Goal: Find specific page/section: Find specific page/section

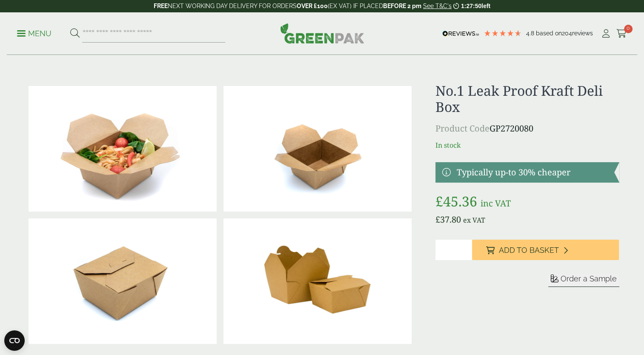
click at [23, 31] on p "Menu" at bounding box center [34, 34] width 34 height 10
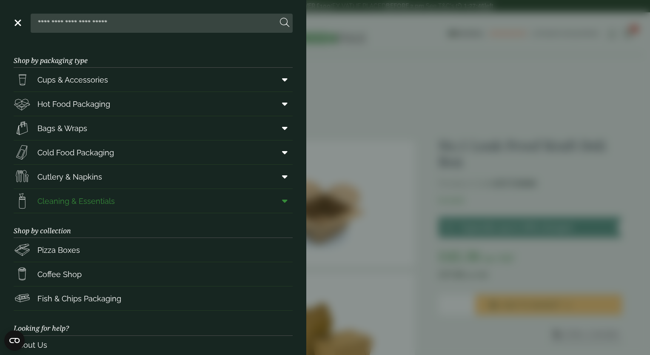
click at [274, 202] on span at bounding box center [283, 201] width 19 height 16
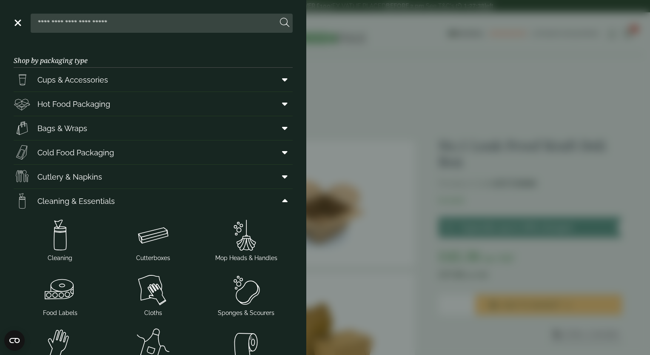
click at [112, 22] on input "search" at bounding box center [155, 23] width 243 height 18
type input "*********"
click at [280, 17] on button at bounding box center [284, 22] width 9 height 11
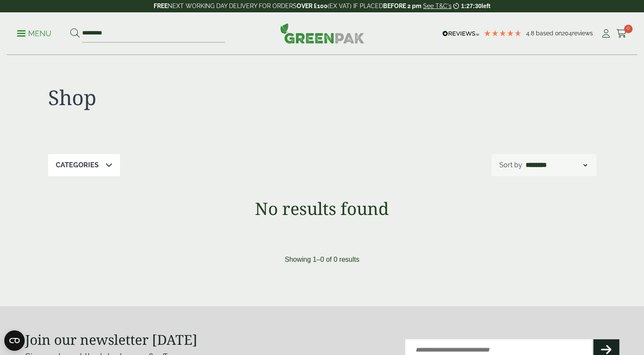
click at [22, 35] on link "Menu" at bounding box center [34, 33] width 34 height 9
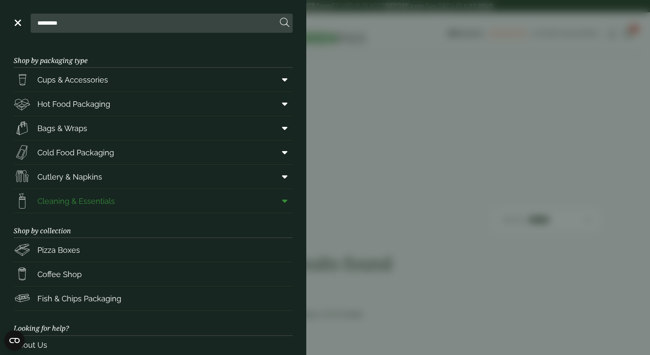
click at [66, 199] on span "Cleaning & Essentials" at bounding box center [75, 200] width 77 height 11
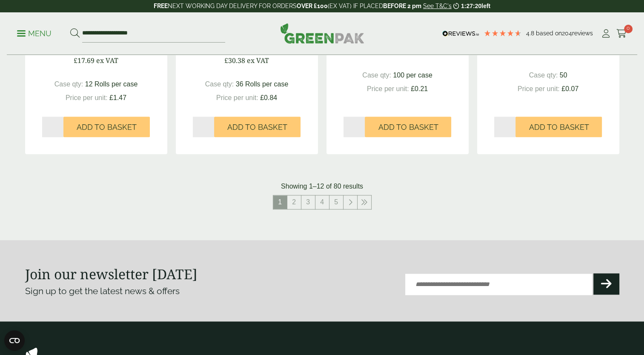
scroll to position [885, 0]
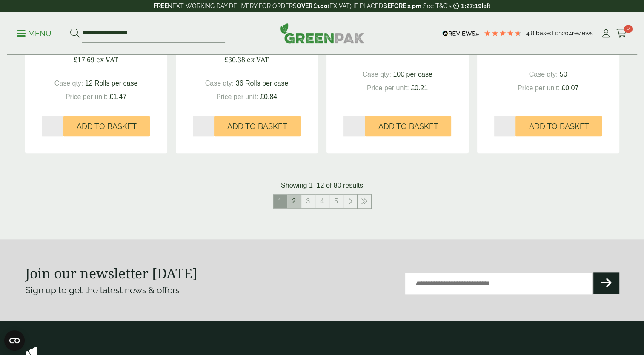
click at [295, 199] on link "2" at bounding box center [294, 201] width 14 height 14
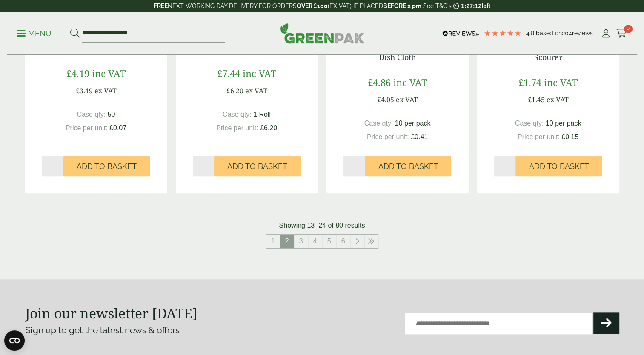
scroll to position [851, 0]
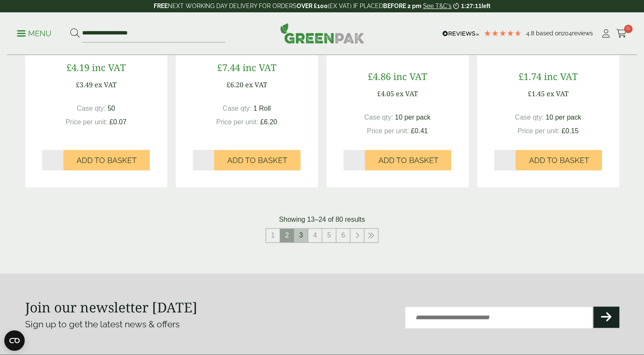
click at [303, 231] on link "3" at bounding box center [301, 235] width 14 height 14
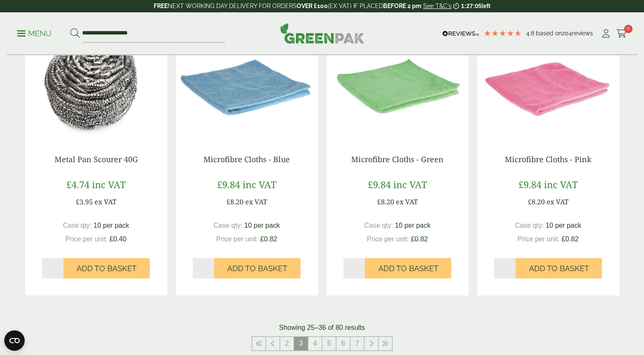
scroll to position [813, 0]
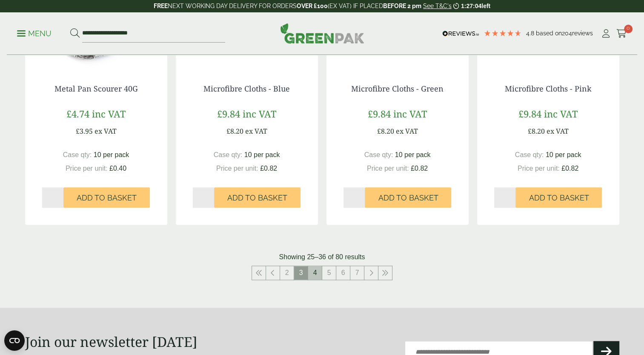
click at [313, 276] on link "4" at bounding box center [315, 273] width 14 height 14
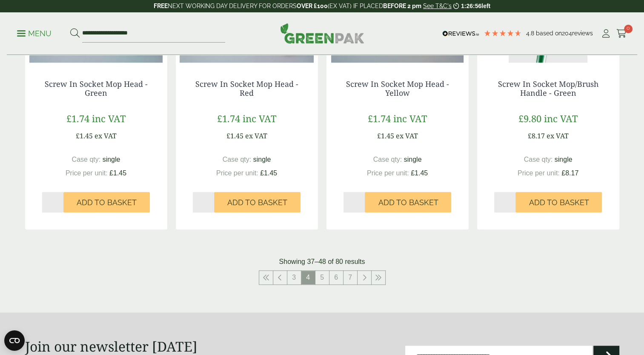
scroll to position [819, 0]
click at [322, 277] on link "5" at bounding box center [322, 277] width 14 height 14
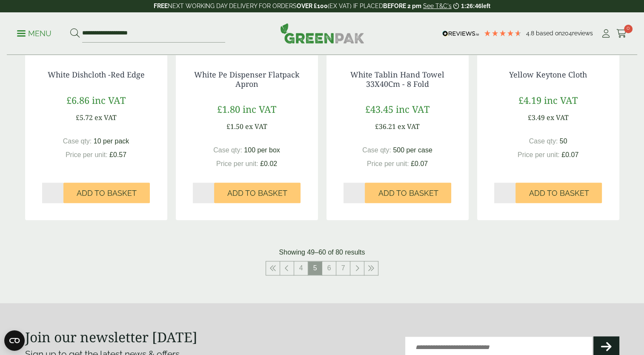
scroll to position [884, 0]
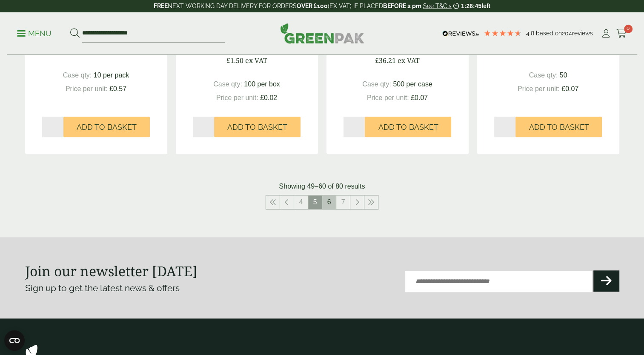
click at [328, 203] on link "6" at bounding box center [329, 202] width 14 height 14
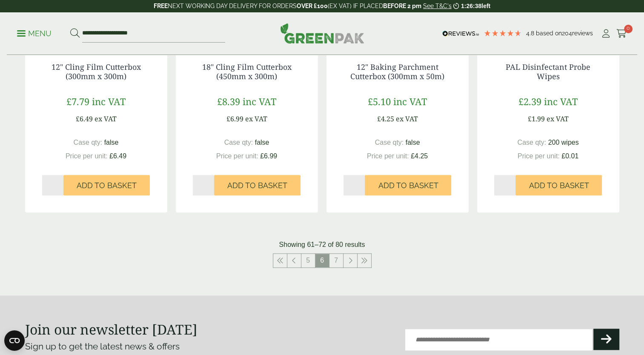
scroll to position [826, 0]
click at [336, 258] on link "7" at bounding box center [336, 260] width 14 height 14
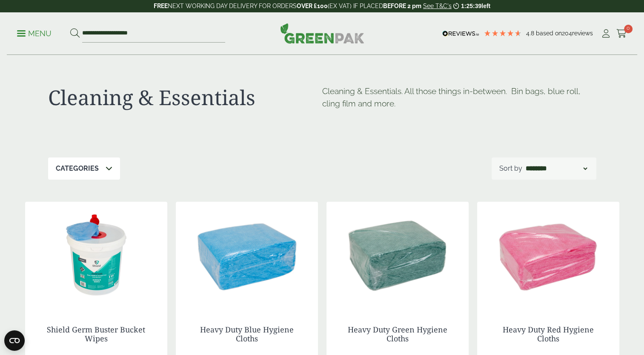
click at [20, 30] on link "Menu" at bounding box center [34, 33] width 34 height 9
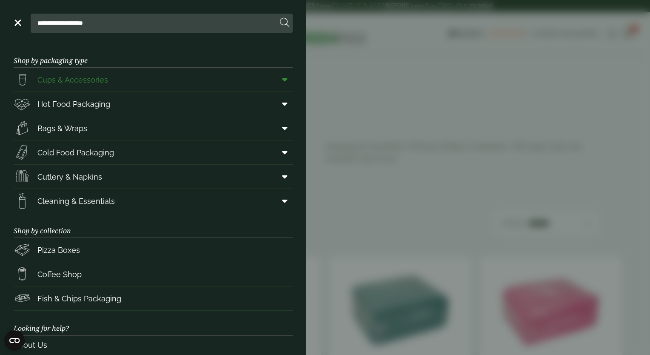
click at [282, 77] on icon at bounding box center [285, 79] width 6 height 9
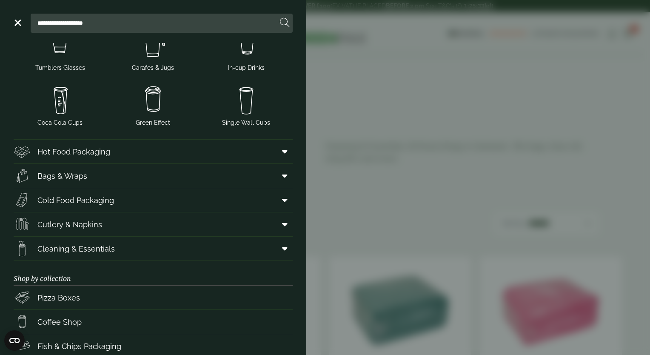
scroll to position [181, 0]
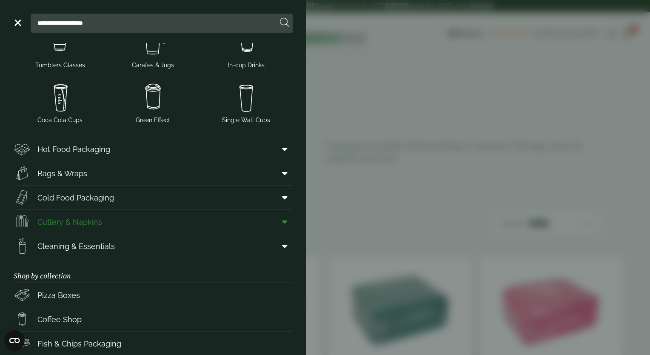
click at [282, 220] on icon at bounding box center [285, 221] width 6 height 9
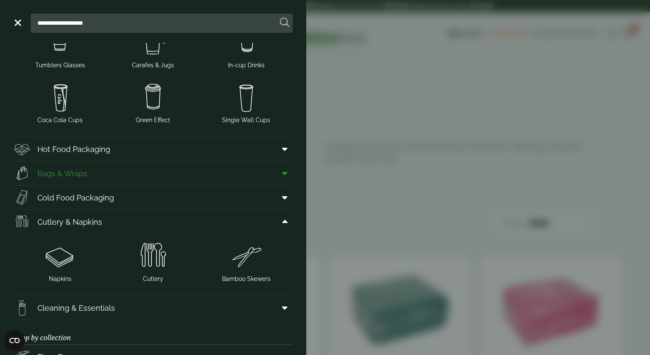
click at [281, 172] on span at bounding box center [283, 173] width 19 height 16
